Goal: Task Accomplishment & Management: Complete application form

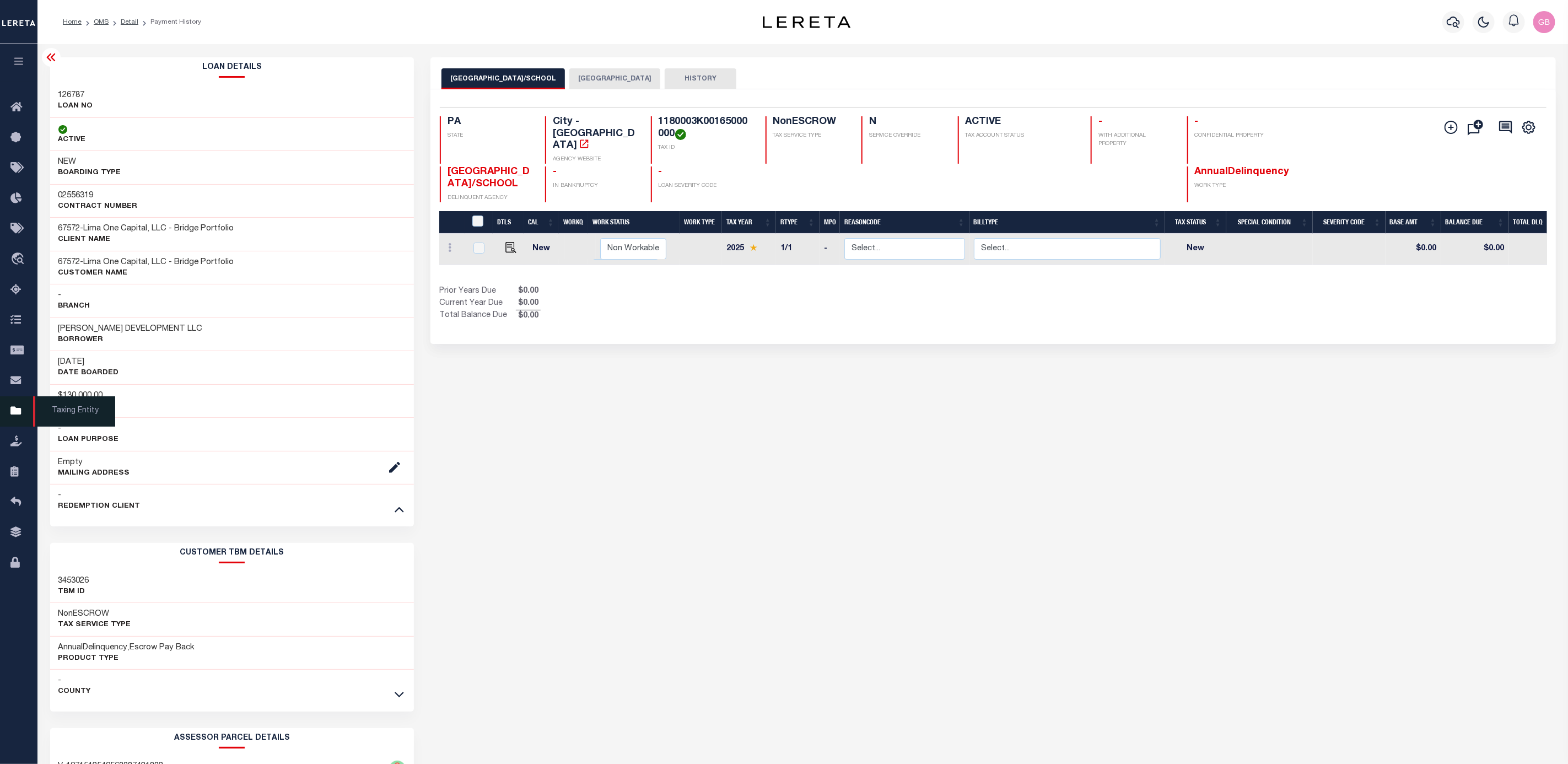
drag, startPoint x: 17, startPoint y: 415, endPoint x: 42, endPoint y: 417, distance: 25.1
click at [17, 415] on icon at bounding box center [19, 411] width 18 height 14
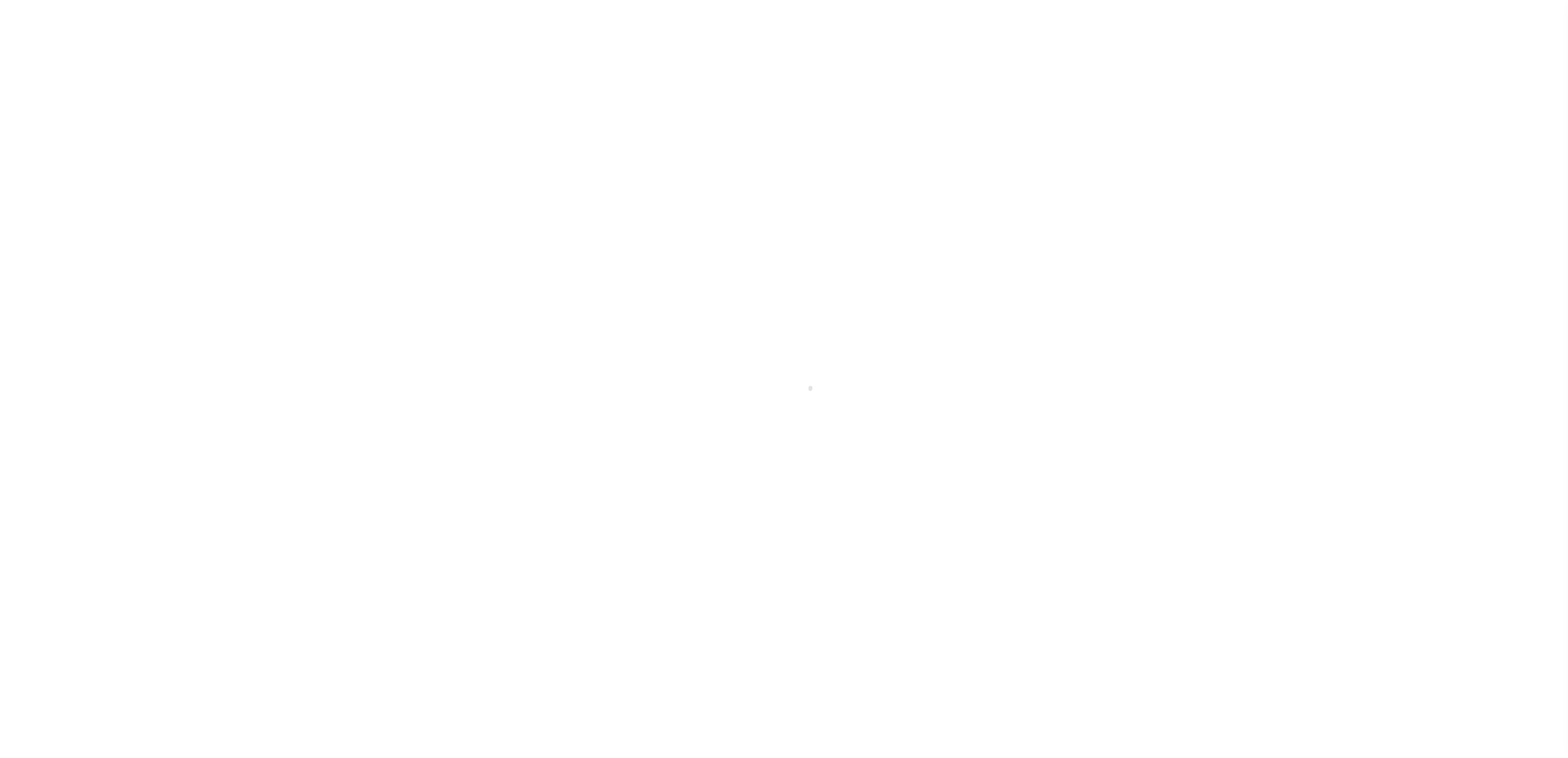
select select
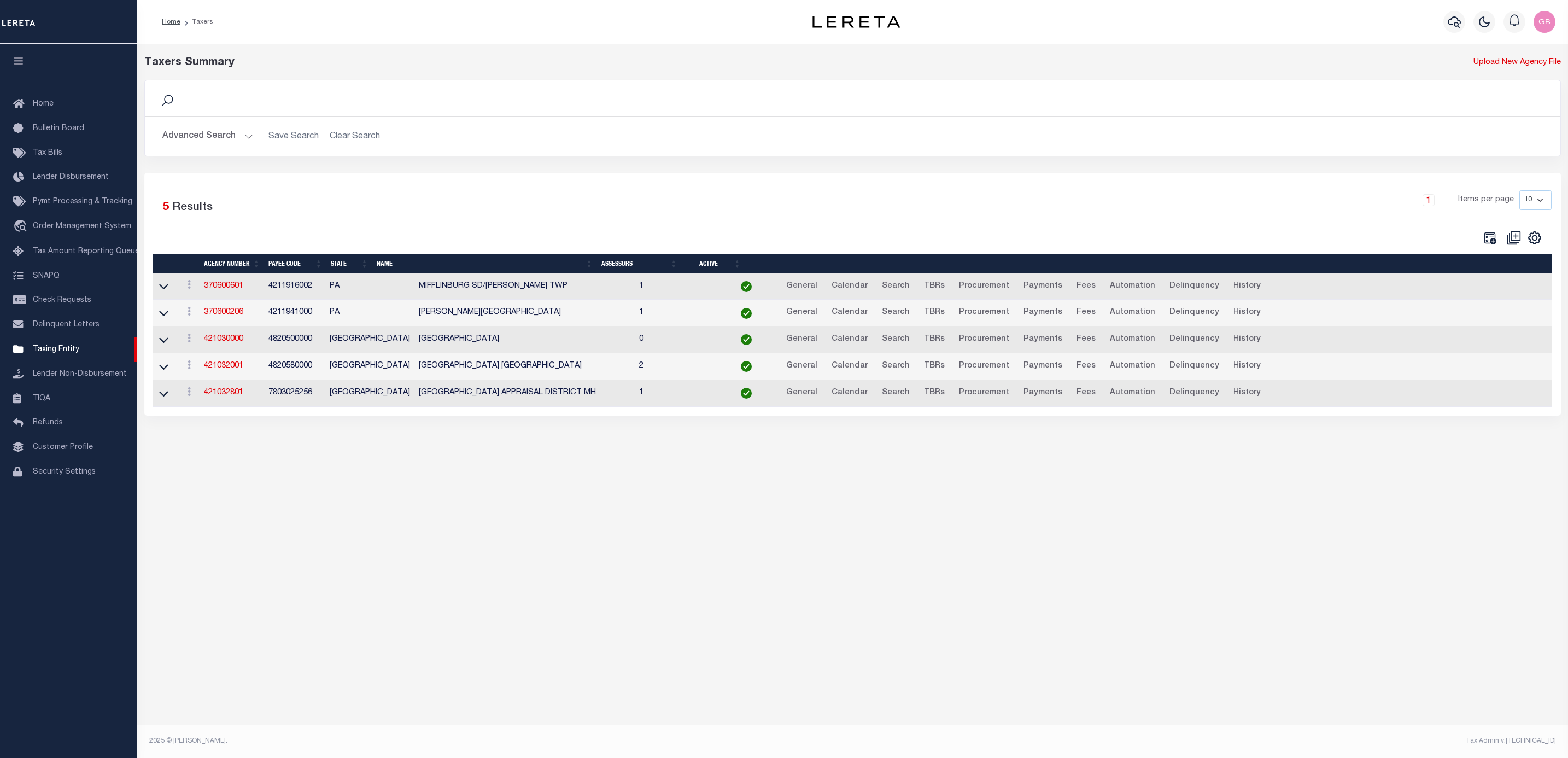
click at [210, 135] on button "Advanced Search" at bounding box center [208, 136] width 91 height 21
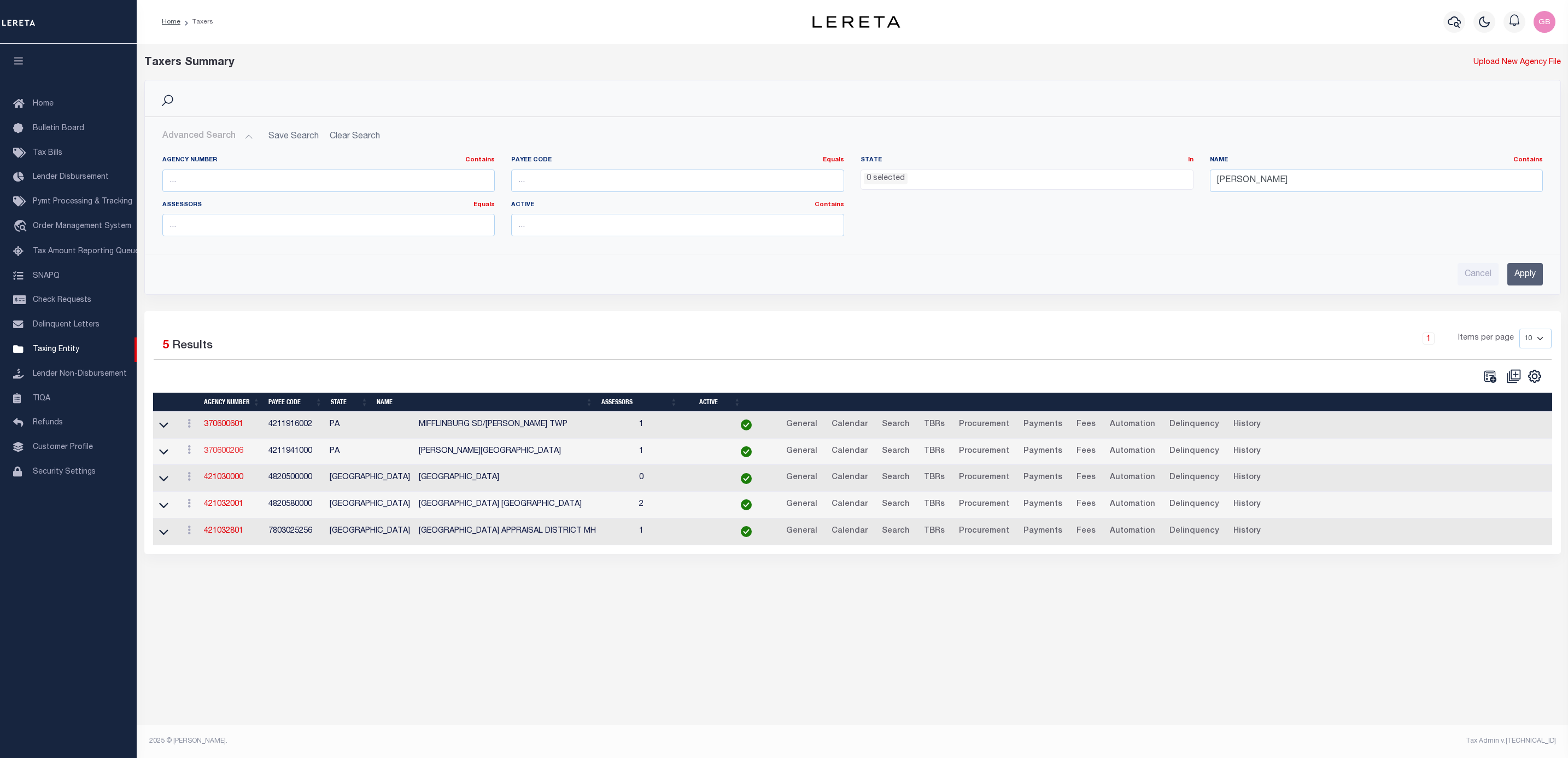
click at [218, 455] on link "370600206" at bounding box center [223, 451] width 40 height 8
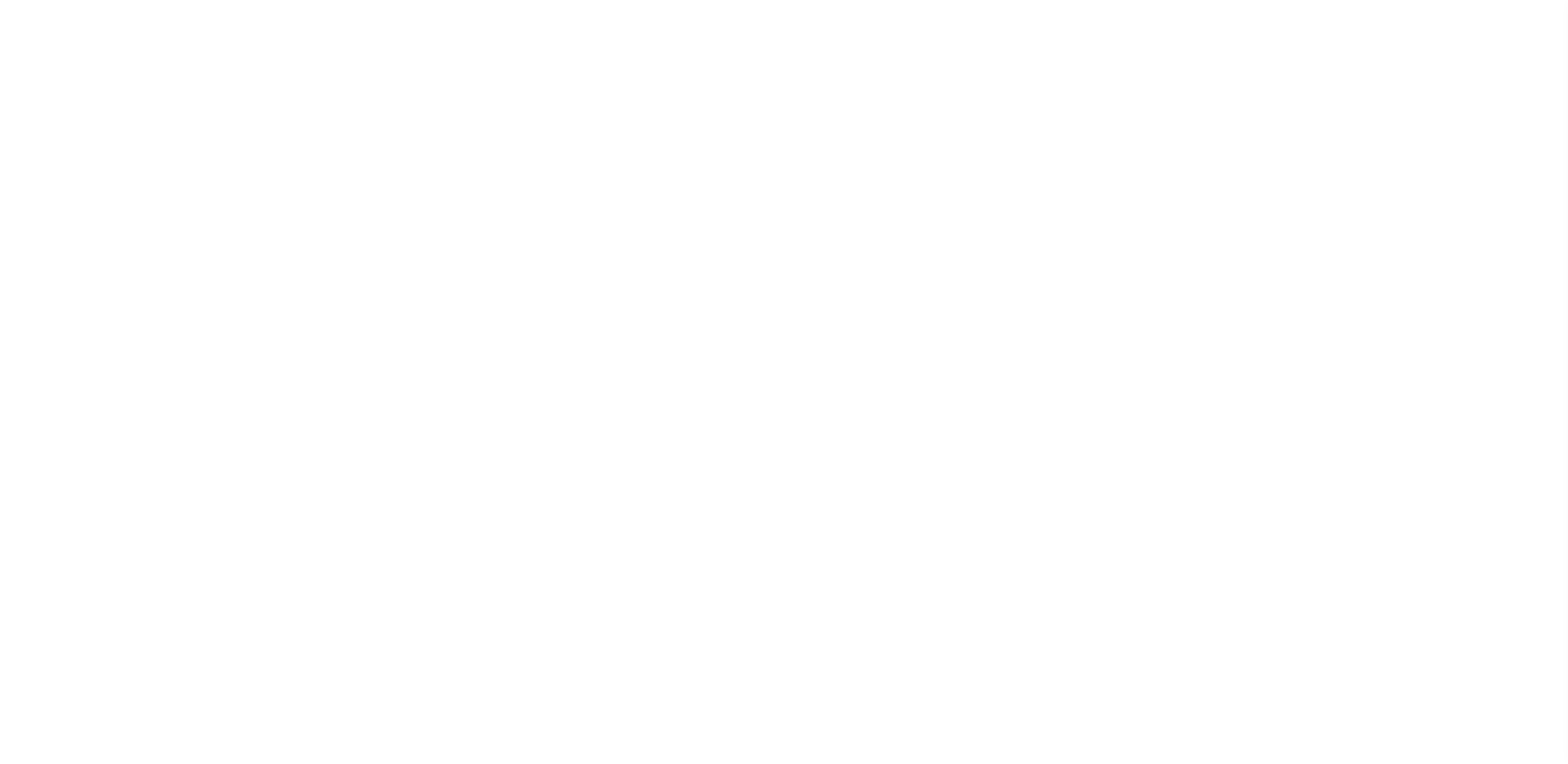
select select
checkbox input "false"
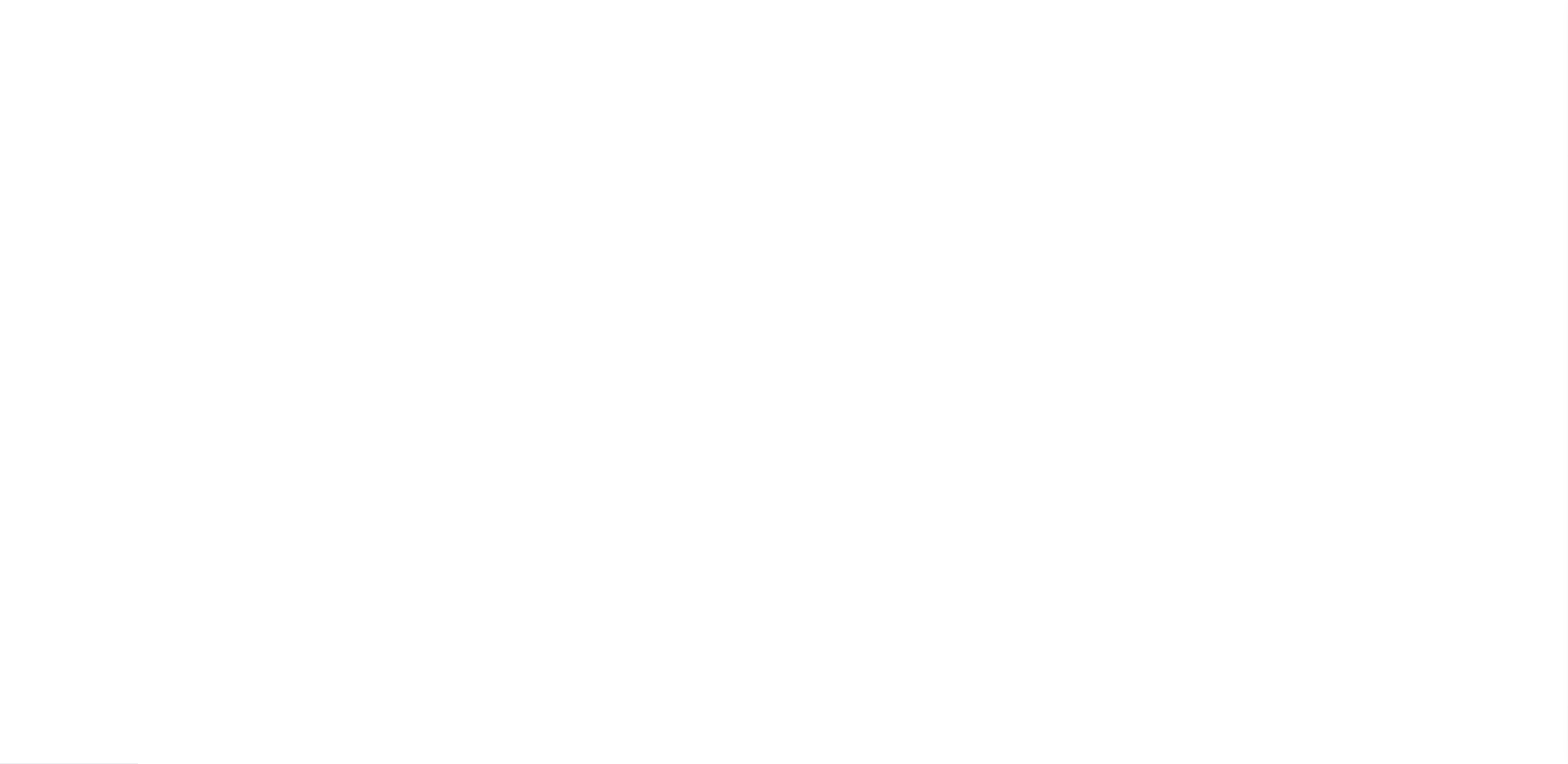
checkbox input "false"
type input "4211941000"
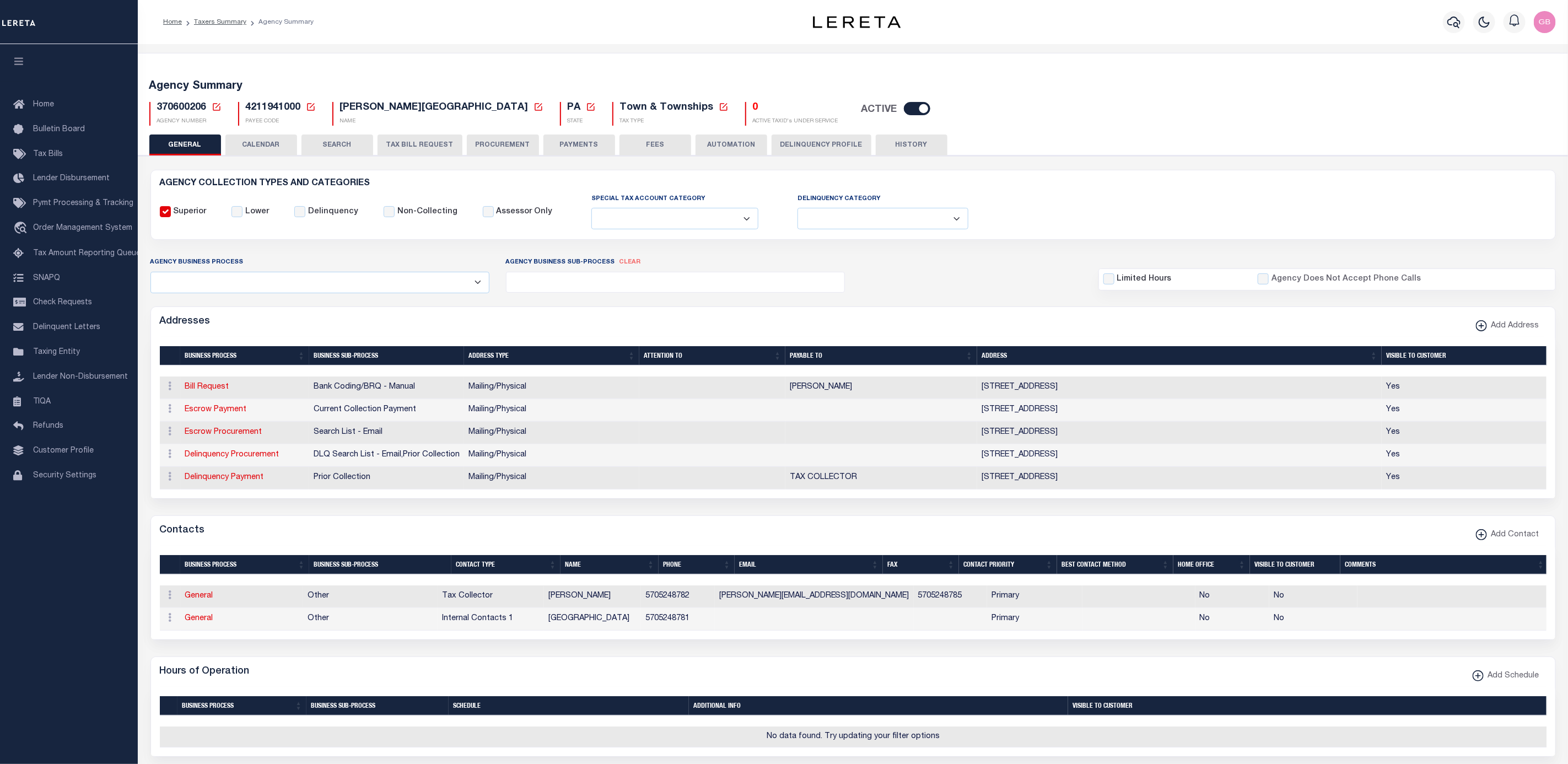
click at [411, 139] on button "TAX BILL REQUEST" at bounding box center [420, 145] width 85 height 21
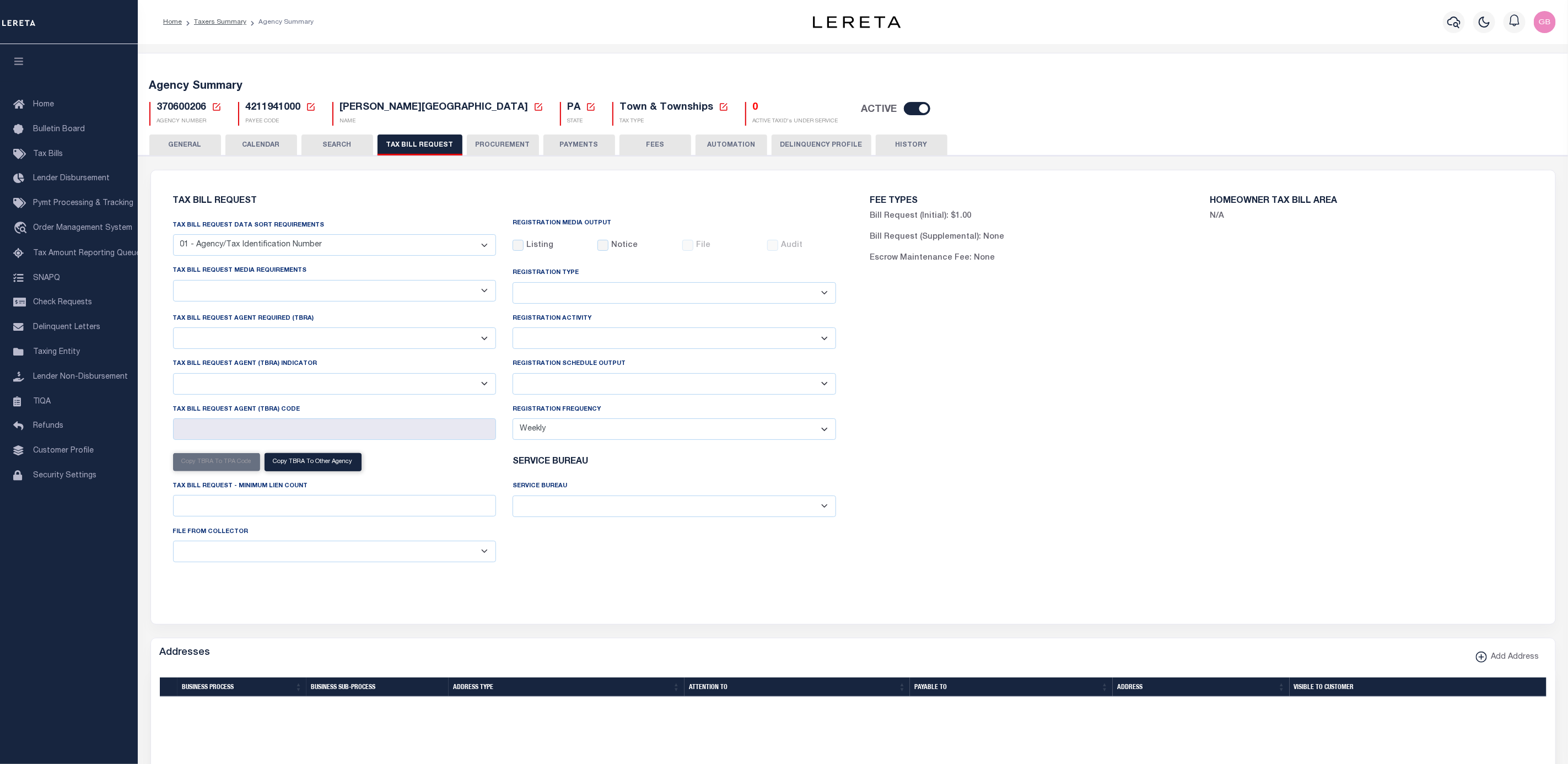
select select "29"
checkbox input "false"
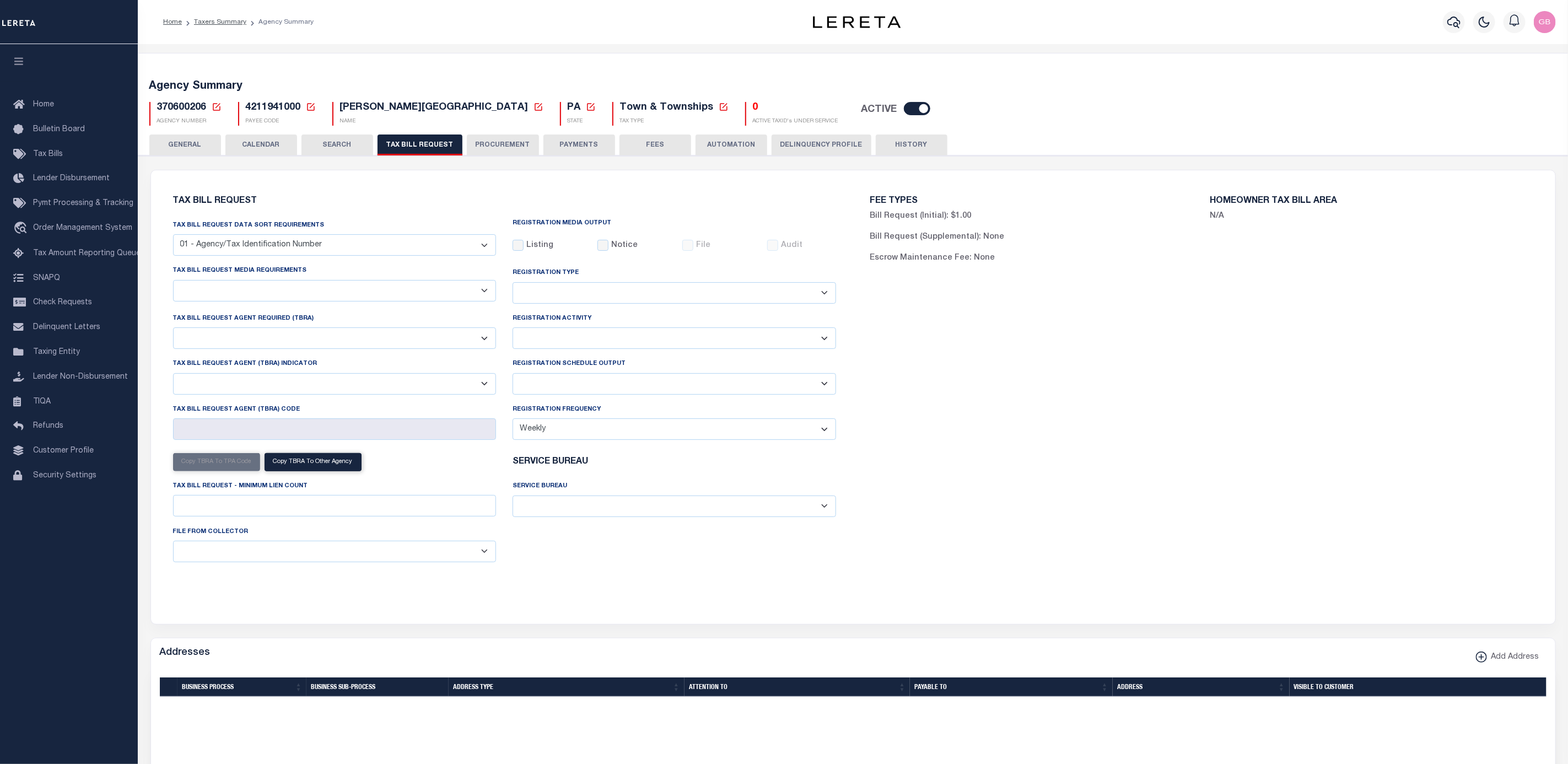
select select "20"
select select "false"
select select
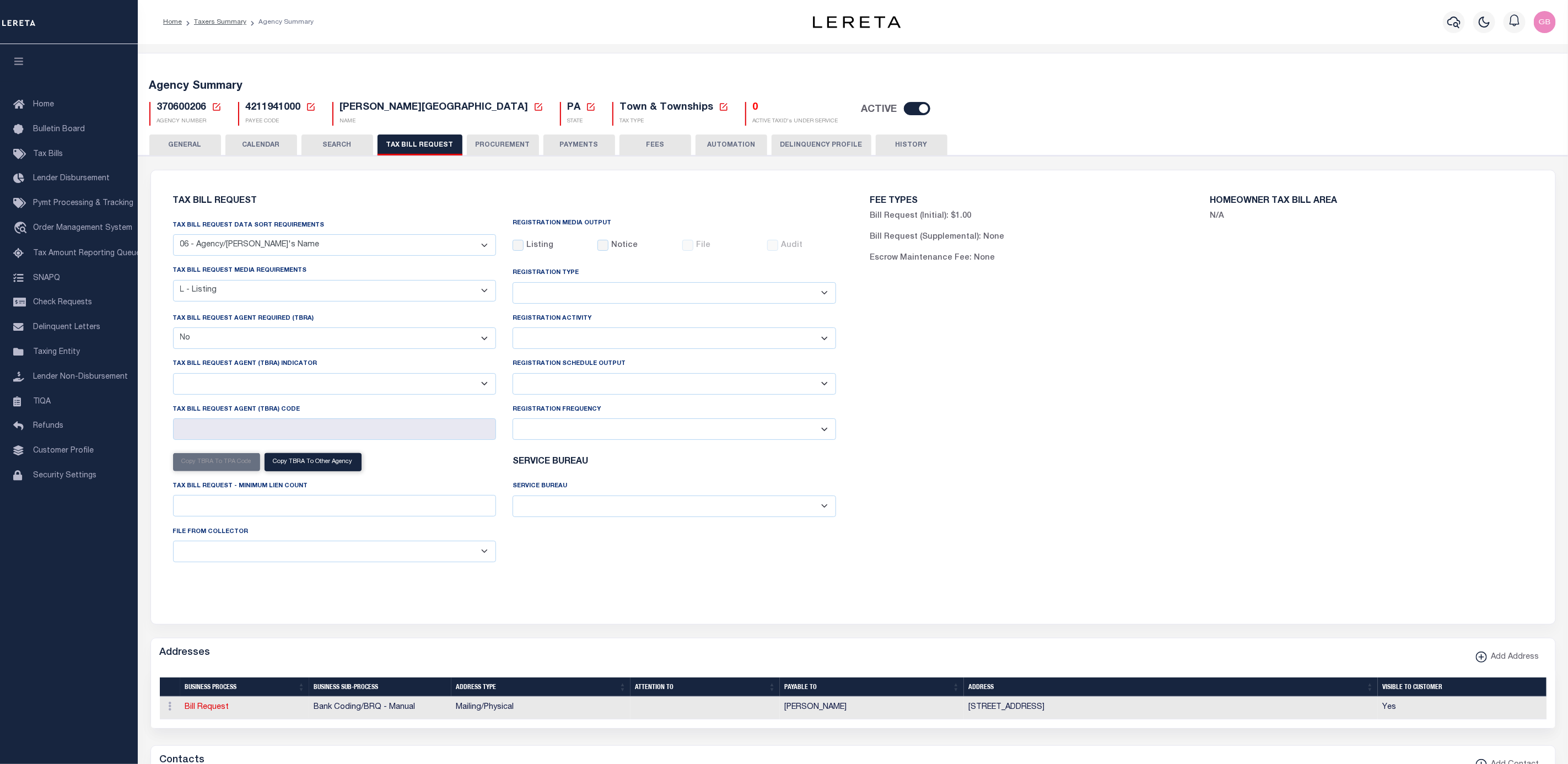
click at [606, 510] on select "ACC Taxes Ad Valorem Appraisal Assessments of the Southwest AutoAgent B & A Mun…" at bounding box center [674, 506] width 323 height 21
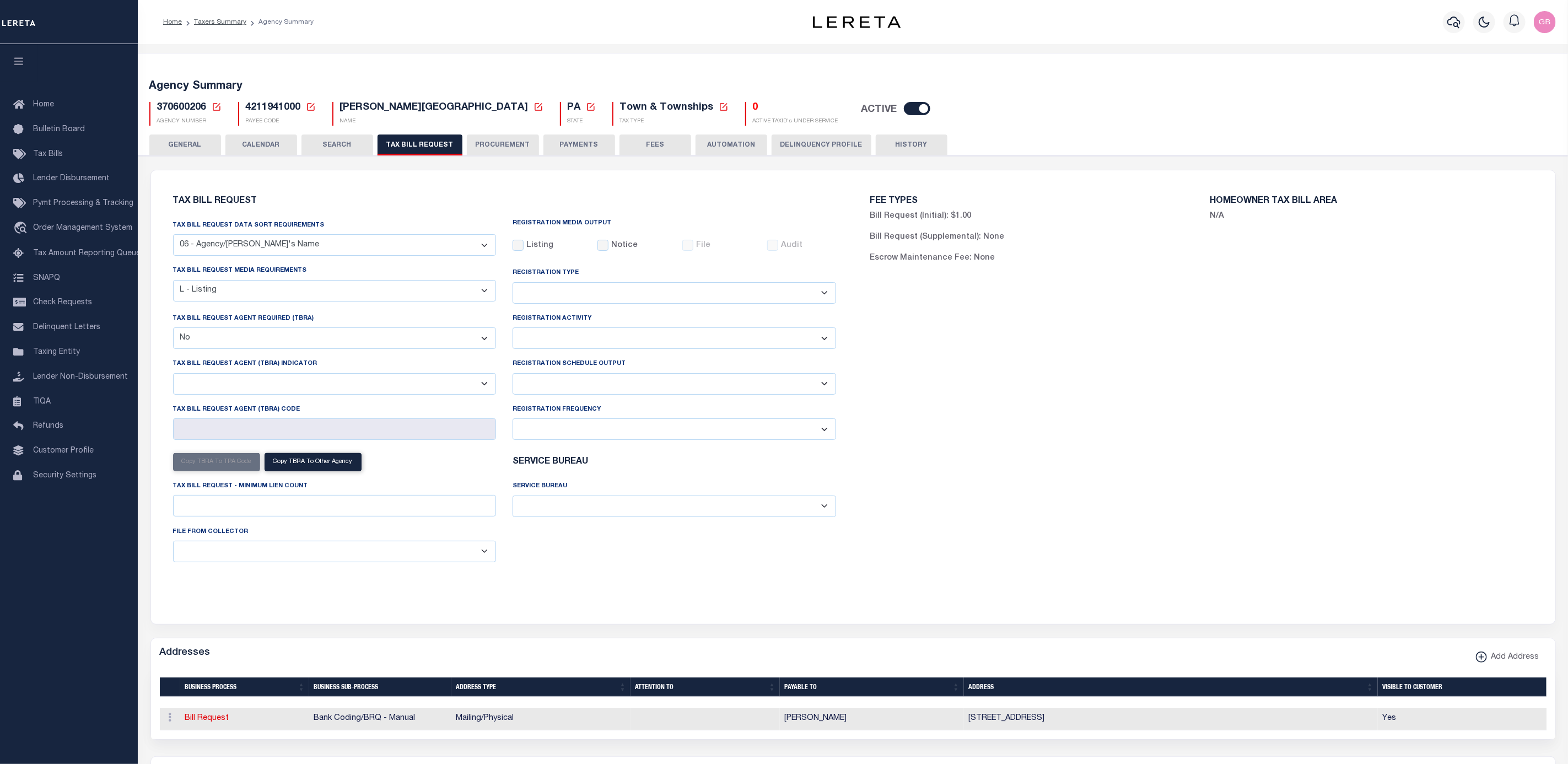
click at [710, 508] on select "ACC Taxes Ad Valorem Appraisal Assessments of the Southwest AutoAgent B & A Mun…" at bounding box center [674, 506] width 323 height 21
click at [1213, 624] on div "Tax Bill Request Tax Bill Request Data Sort Requirements 01 - Agency/Tax Identi…" at bounding box center [853, 396] width 1404 height 453
